Goal: Communication & Community: Answer question/provide support

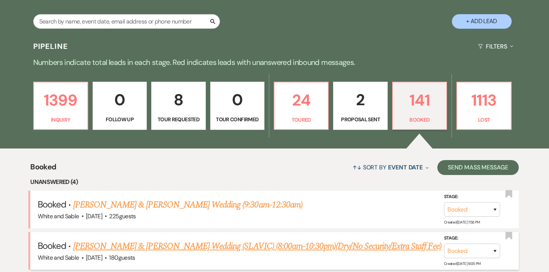
scroll to position [65, 0]
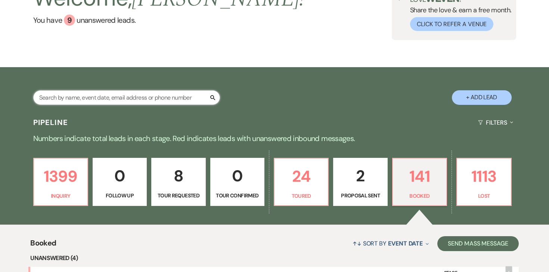
click at [144, 95] on input "text" at bounding box center [126, 97] width 187 height 15
type input "adna"
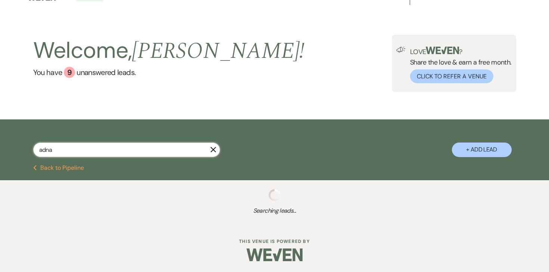
scroll to position [65, 0]
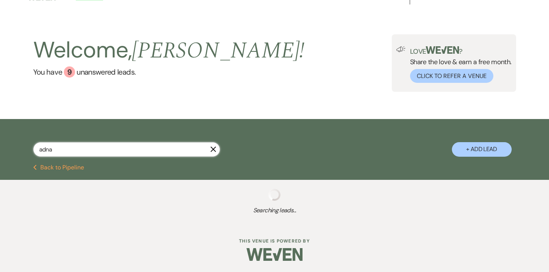
select select "8"
select select "10"
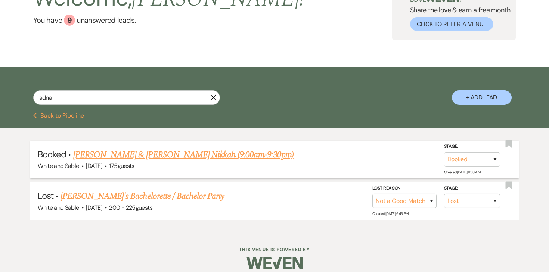
click at [141, 155] on link "[PERSON_NAME] & [PERSON_NAME] Nikkah (9:00am-9:30pm)" at bounding box center [183, 154] width 220 height 13
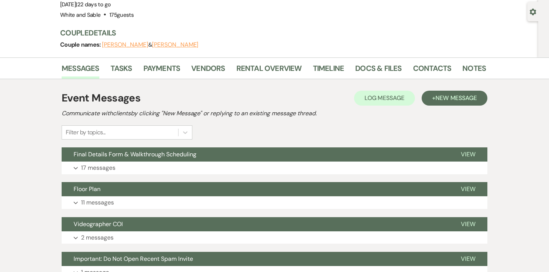
scroll to position [72, 0]
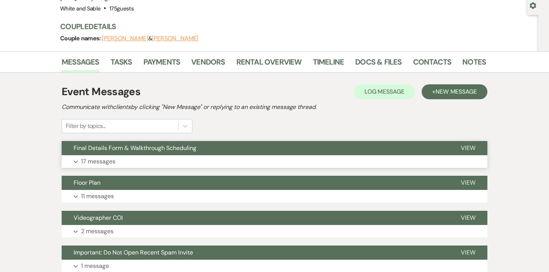
click at [110, 155] on button "Expand 17 messages" at bounding box center [274, 161] width 425 height 13
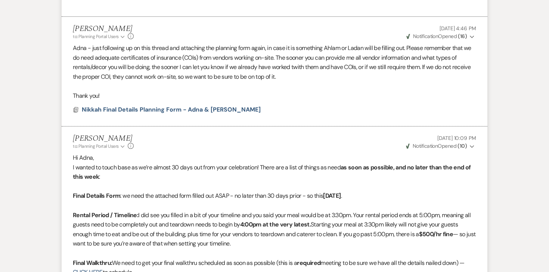
scroll to position [0, 0]
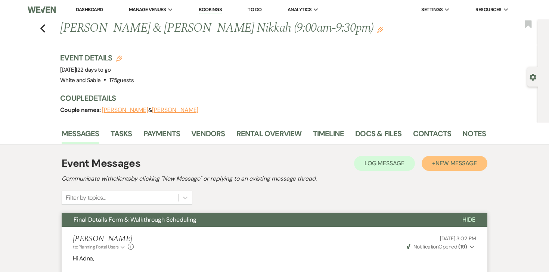
click at [434, 170] on button "+ New Message" at bounding box center [454, 163] width 66 height 15
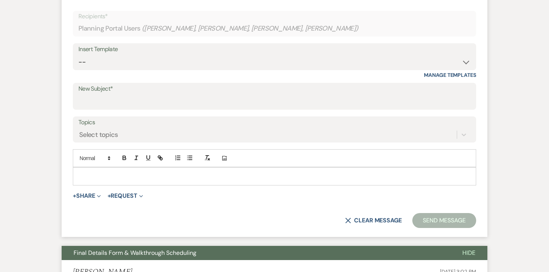
scroll to position [255, 0]
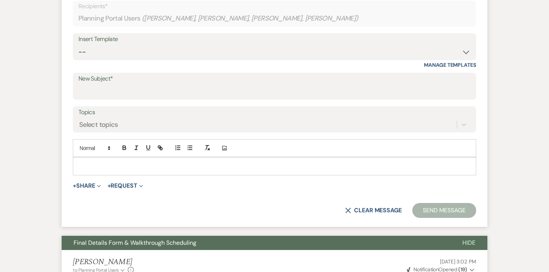
click at [241, 166] on p at bounding box center [274, 166] width 391 height 8
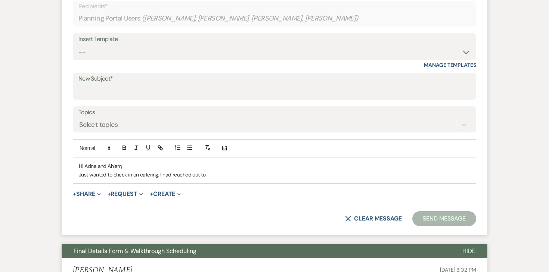
click at [206, 177] on p "Just wanted to check in on catering. I had reached out to" at bounding box center [274, 175] width 391 height 8
click at [148, 160] on div "Hi [PERSON_NAME] and Ahlam, Just wanted to check in on catering. I had reached …" at bounding box center [274, 170] width 402 height 26
click at [149, 163] on p "Hi Adna and Ahlam," at bounding box center [274, 166] width 391 height 8
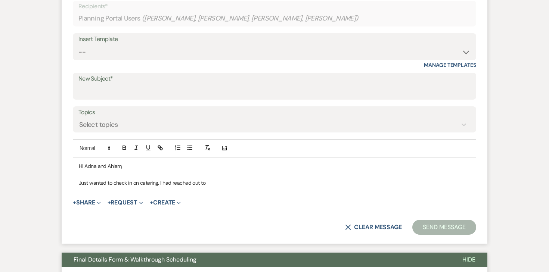
click at [230, 180] on p "Just wanted to check in on catering. I had reached out to" at bounding box center [274, 183] width 391 height 8
click at [215, 182] on p "Just wanted to check in on catering. I had reached out to [GEOGRAPHIC_DATA] to …" at bounding box center [274, 183] width 391 height 8
click at [267, 179] on p "Just wanted to check in on catering. I had reached out to [GEOGRAPHIC_DATA] to …" at bounding box center [274, 183] width 391 height 8
click at [315, 181] on p "Just wanted to check in on catering. I had reached out to [GEOGRAPHIC_DATA] to …" at bounding box center [274, 183] width 391 height 8
click at [328, 183] on p "Just wanted to check in on catering. I had reached out to [GEOGRAPHIC_DATA] to …" at bounding box center [274, 183] width 391 height 8
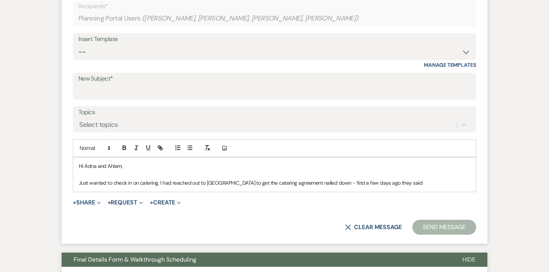
click at [422, 179] on p "Just wanted to check in on catering. I had reached out to [GEOGRAPHIC_DATA] to …" at bounding box center [274, 183] width 391 height 8
click at [156, 187] on p "Just wanted to check in on catering. I had reached out to [GEOGRAPHIC_DATA] to …" at bounding box center [274, 183] width 391 height 8
click at [404, 185] on p "Just wanted to check in on catering. I had reached out to [GEOGRAPHIC_DATA] to …" at bounding box center [274, 183] width 391 height 8
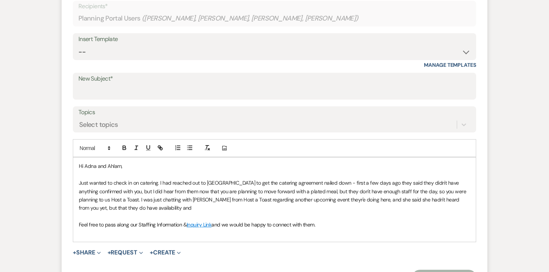
click at [167, 221] on span "Feel free to pass along our Staffing Information &" at bounding box center [133, 224] width 108 height 7
drag, startPoint x: 183, startPoint y: 227, endPoint x: 65, endPoint y: 225, distance: 117.9
click at [65, 225] on form "New Message X Draft Recipients* Planning Portal Users ( Adna Jama, [PERSON_NAME…" at bounding box center [274, 132] width 425 height 321
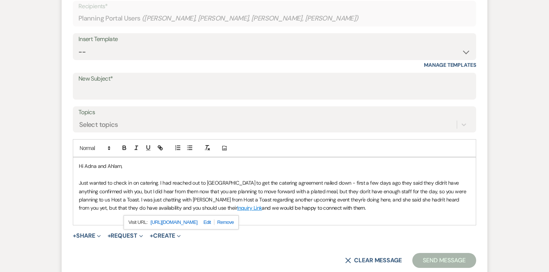
click at [262, 209] on span "and we would be happy to connect with them." at bounding box center [314, 208] width 104 height 7
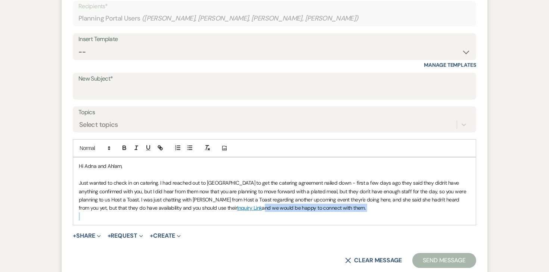
drag, startPoint x: 204, startPoint y: 209, endPoint x: 326, endPoint y: 215, distance: 122.2
click at [326, 215] on div "Hi [PERSON_NAME] and Ahlam, Just wanted to check in on catering. I had reached …" at bounding box center [274, 191] width 402 height 68
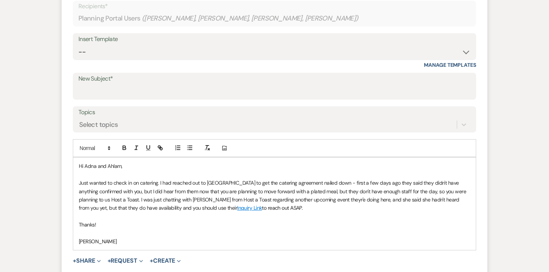
click at [311, 197] on p "Just wanted to check in on catering. I had reached out to [GEOGRAPHIC_DATA] to …" at bounding box center [274, 196] width 391 height 34
click at [280, 210] on p "Just wanted to check in on catering. I had reached out to [GEOGRAPHIC_DATA] to …" at bounding box center [274, 196] width 391 height 34
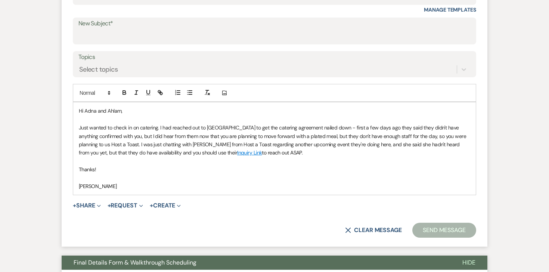
scroll to position [310, 0]
click at [397, 189] on p "[PERSON_NAME]" at bounding box center [274, 186] width 391 height 8
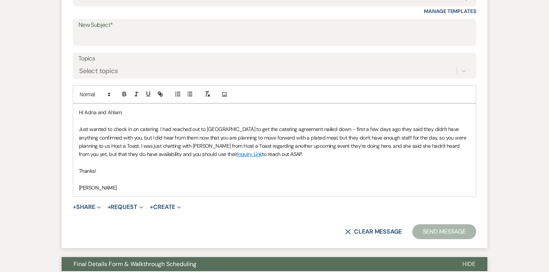
click at [334, 169] on p "Thanks!" at bounding box center [274, 171] width 391 height 8
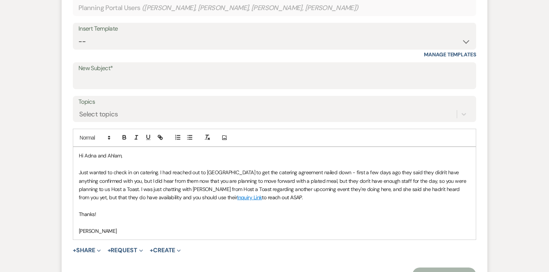
scroll to position [258, 0]
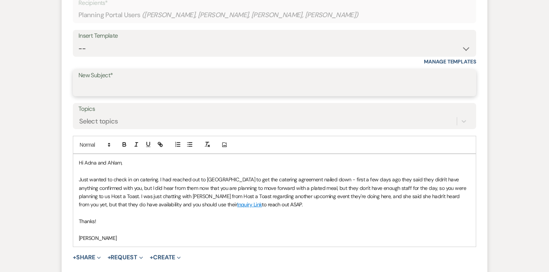
click at [300, 91] on input "New Subject*" at bounding box center [274, 88] width 392 height 15
type input "Catering"
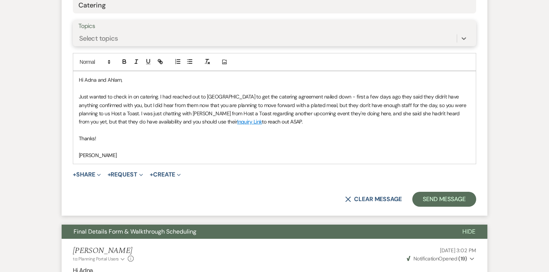
scroll to position [364, 0]
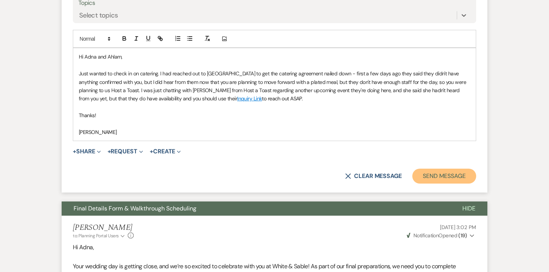
click at [436, 177] on button "Send Message" at bounding box center [444, 176] width 64 height 15
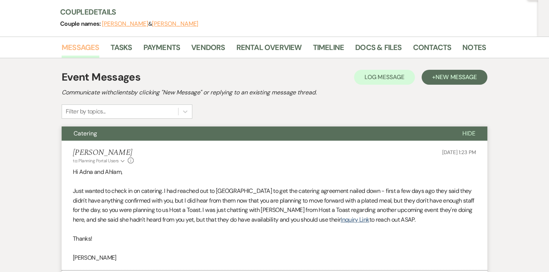
click at [96, 49] on link "Messages" at bounding box center [81, 49] width 38 height 16
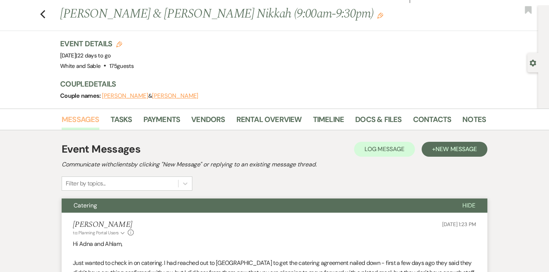
scroll to position [0, 0]
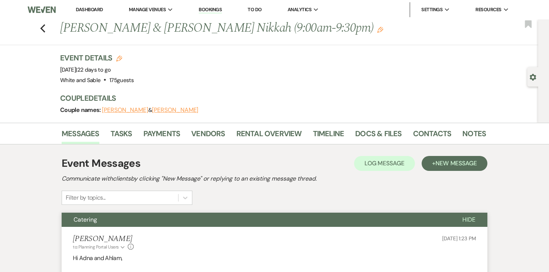
click at [100, 9] on link "Dashboard" at bounding box center [89, 9] width 27 height 6
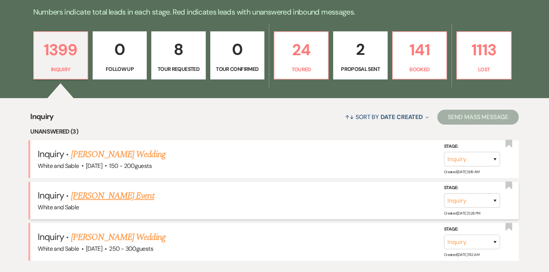
scroll to position [213, 0]
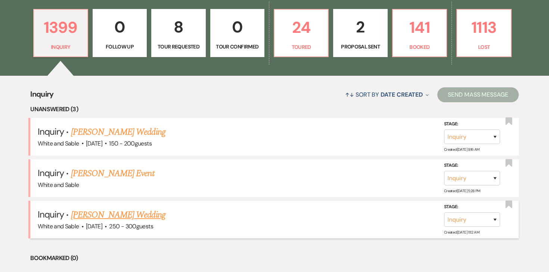
click at [126, 216] on link "[PERSON_NAME] Wedding" at bounding box center [118, 214] width 94 height 13
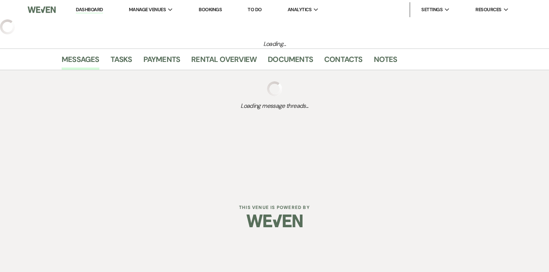
select select "7"
